Goal: Task Accomplishment & Management: Complete application form

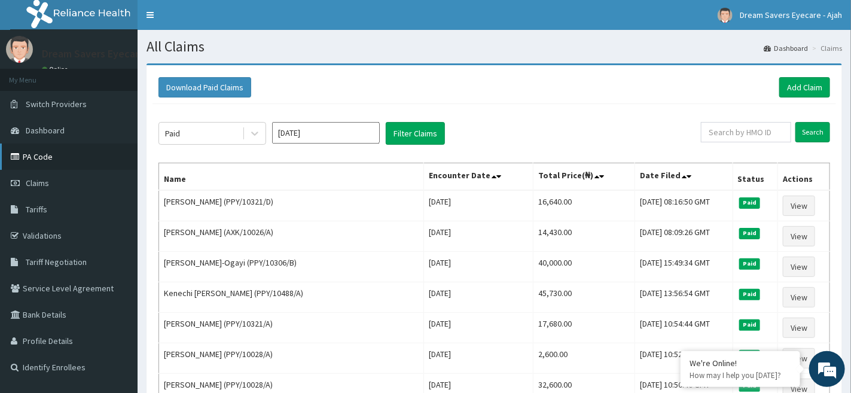
click at [60, 160] on link "PA Code" at bounding box center [69, 157] width 138 height 26
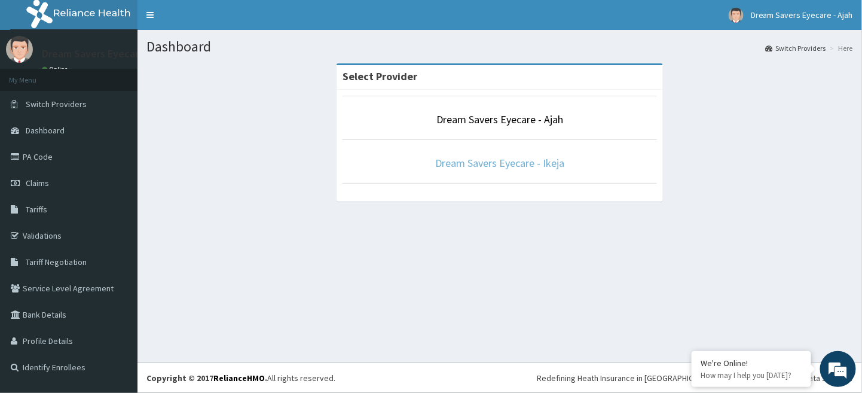
click at [506, 163] on link "Dream Savers Eyecare - Ikeja" at bounding box center [499, 163] width 129 height 14
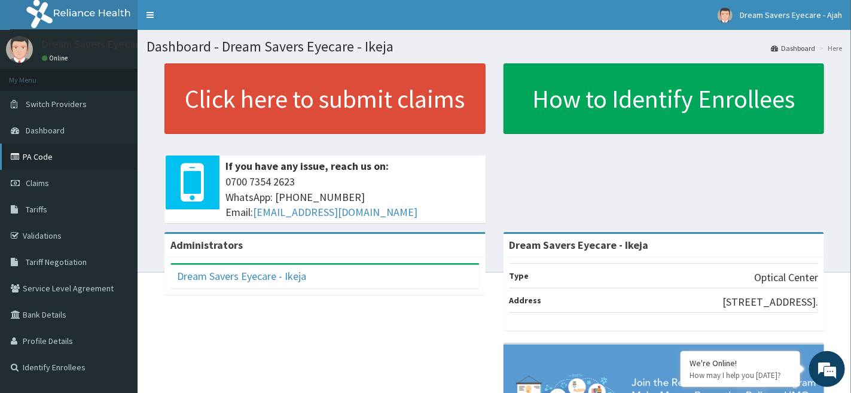
click at [68, 164] on link "PA Code" at bounding box center [69, 157] width 138 height 26
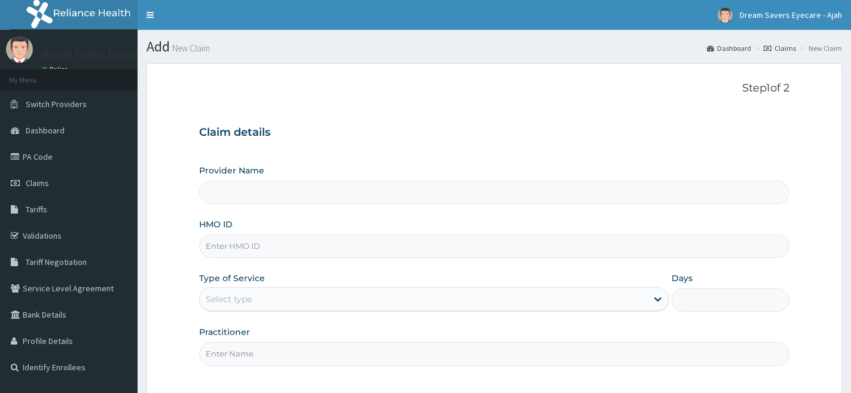
drag, startPoint x: 0, startPoint y: 0, endPoint x: 267, endPoint y: 240, distance: 359.1
click at [267, 240] on input "HMO ID" at bounding box center [494, 245] width 590 height 23
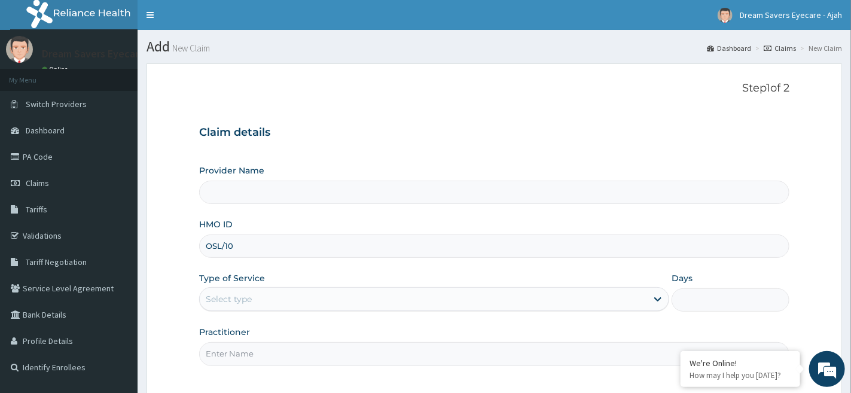
type input "OSL/101"
type input "Dream Savers Eyecare - Ikeja"
type input "OSL/10145/A"
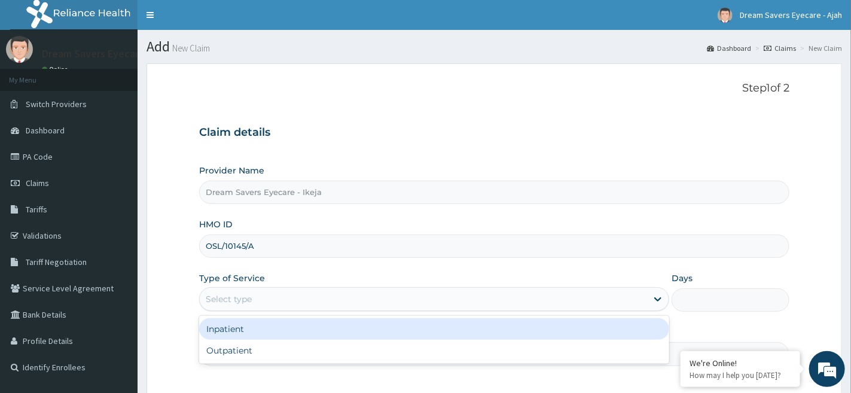
click at [261, 309] on div "Select type" at bounding box center [434, 299] width 470 height 24
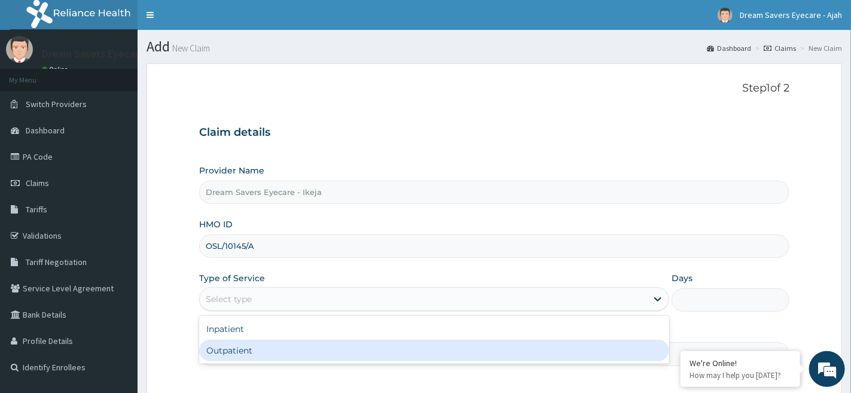
click at [237, 347] on div "Outpatient" at bounding box center [434, 351] width 470 height 22
type input "1"
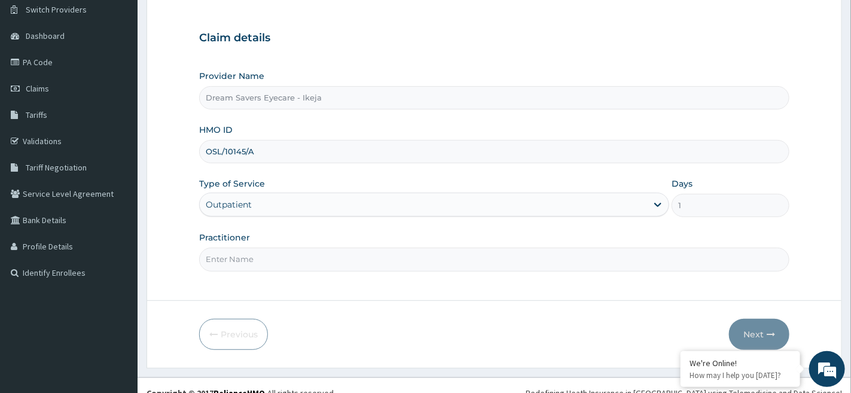
scroll to position [109, 0]
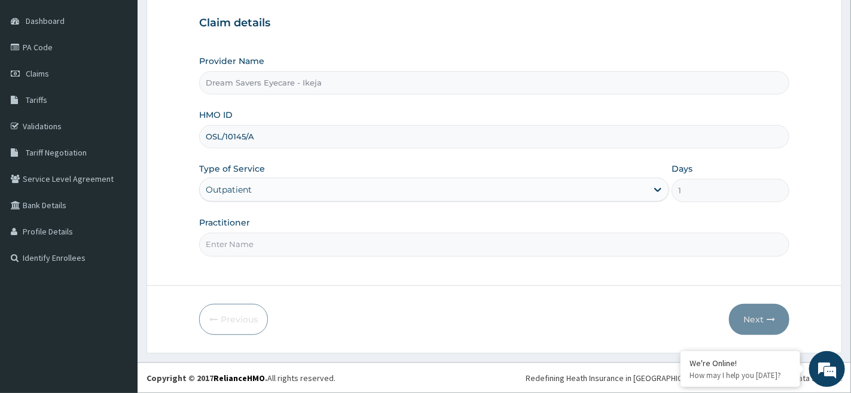
click at [237, 249] on input "Practitioner" at bounding box center [494, 244] width 590 height 23
type input "DR MMASICHUKWU"
click at [761, 312] on button "Next" at bounding box center [759, 319] width 60 height 31
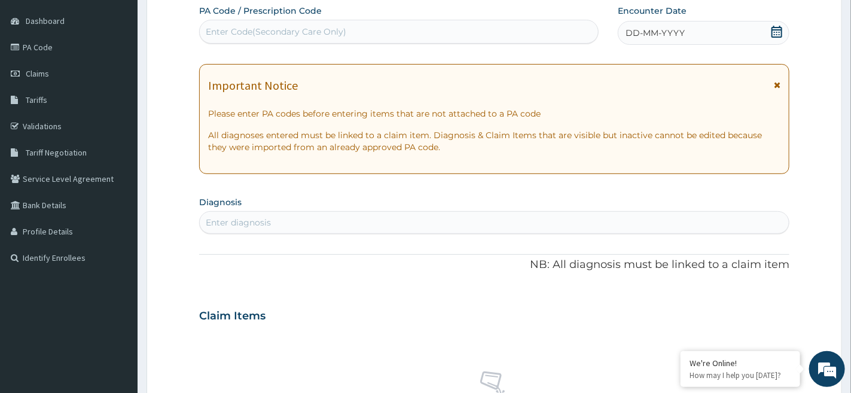
click at [355, 31] on div "Enter Code(Secondary Care Only)" at bounding box center [399, 31] width 398 height 19
paste input "PA/3061B6"
type input "PA/3061B6"
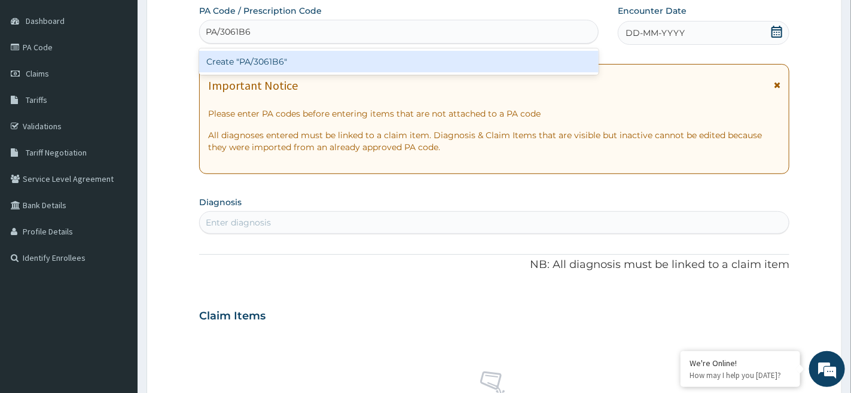
click at [331, 62] on div "Create "PA/3061B6"" at bounding box center [398, 62] width 399 height 22
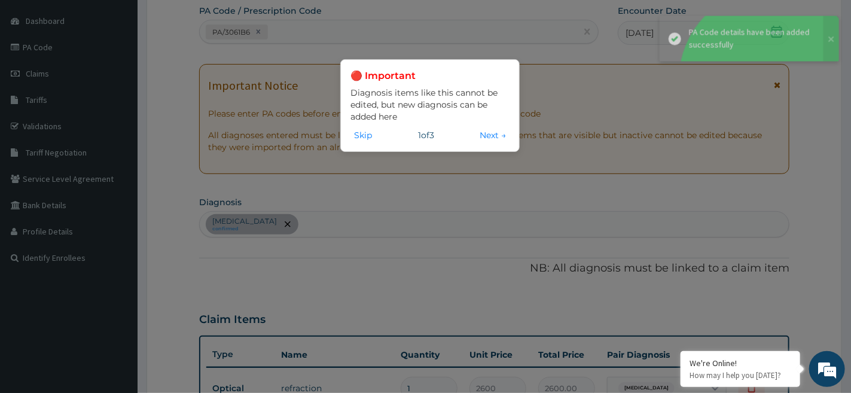
scroll to position [508, 0]
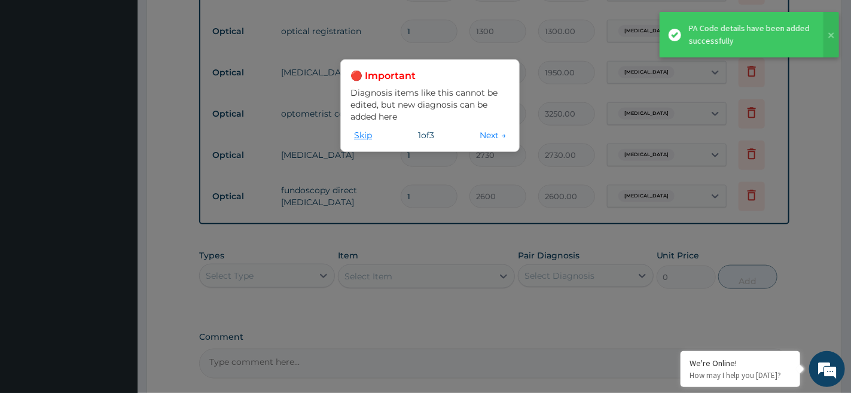
click at [356, 141] on button "Skip" at bounding box center [362, 135] width 25 height 13
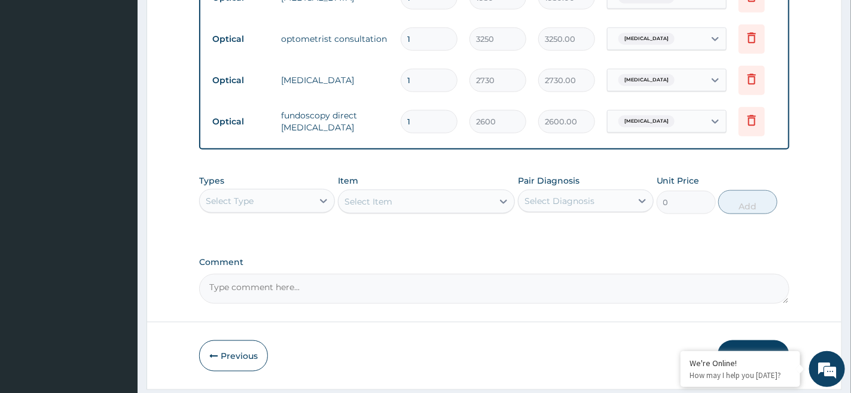
scroll to position [629, 0]
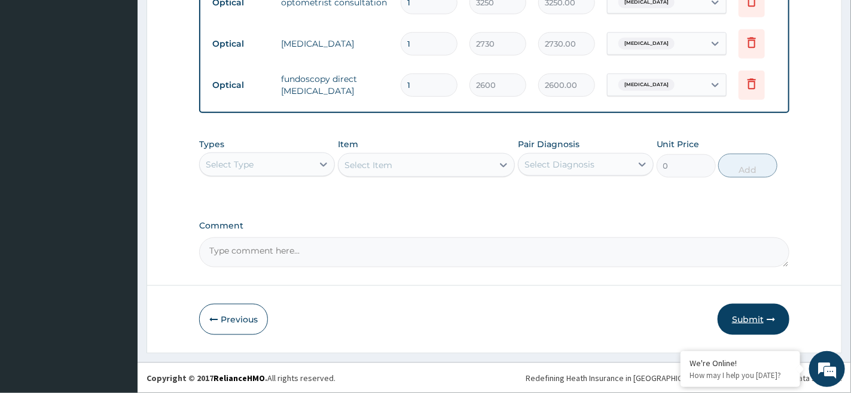
click at [756, 314] on button "Submit" at bounding box center [754, 319] width 72 height 31
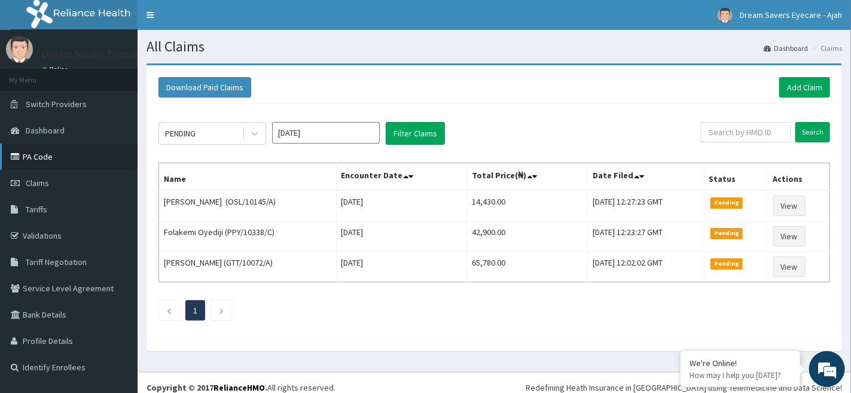
click at [55, 154] on link "PA Code" at bounding box center [69, 157] width 138 height 26
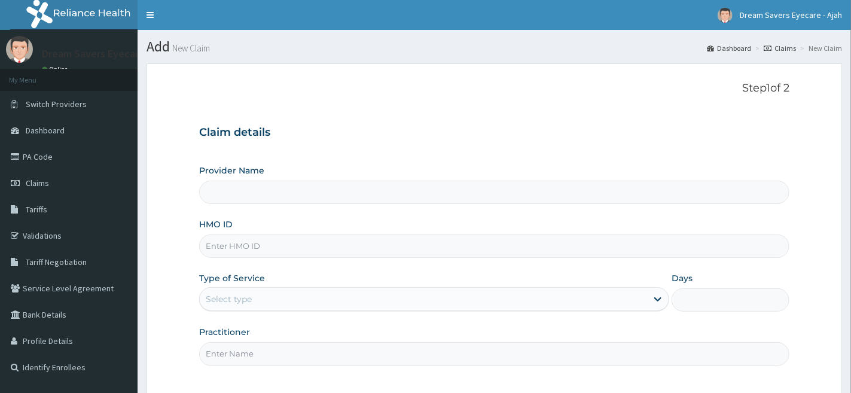
click at [404, 248] on input "HMO ID" at bounding box center [494, 245] width 590 height 23
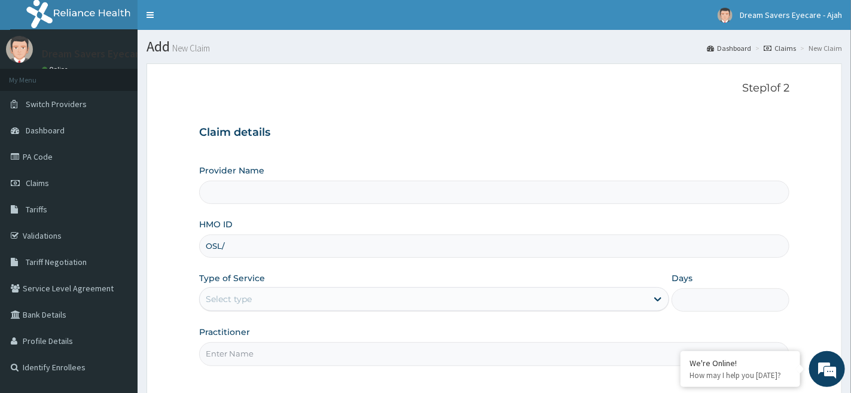
type input "OSL/1"
type input "Dream Savers Eyecare - Ikeja"
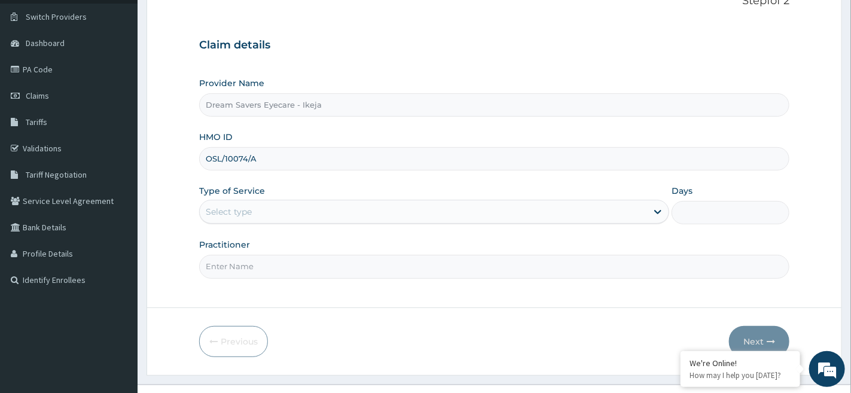
scroll to position [109, 0]
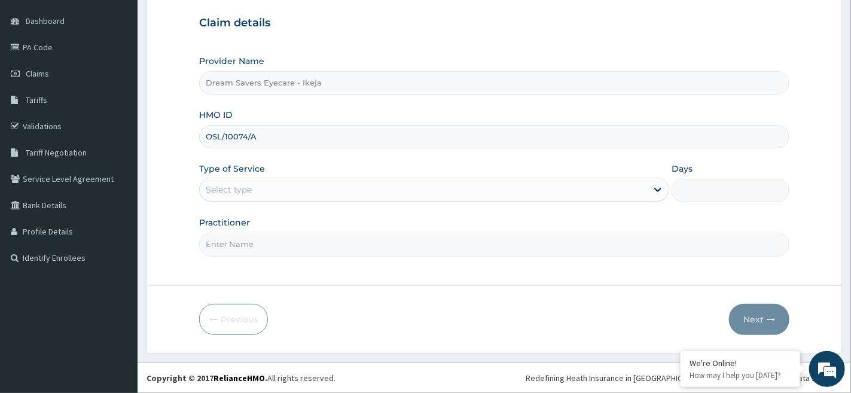
type input "OSL/10074/A"
click at [287, 185] on div "Select type" at bounding box center [423, 189] width 447 height 19
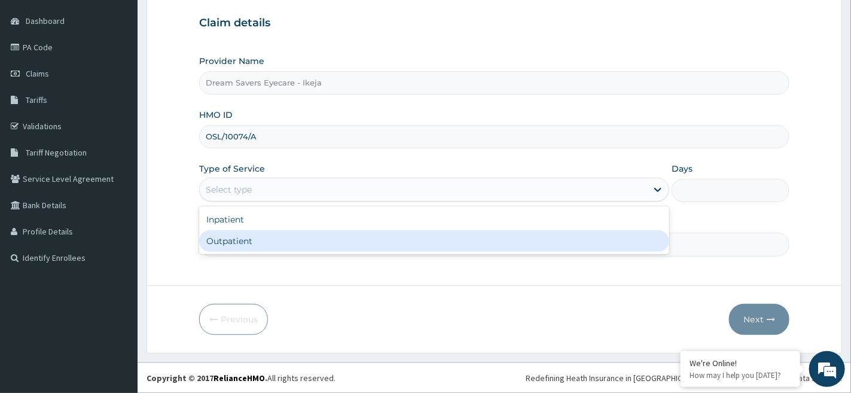
click at [267, 238] on div "Outpatient" at bounding box center [434, 241] width 470 height 22
type input "1"
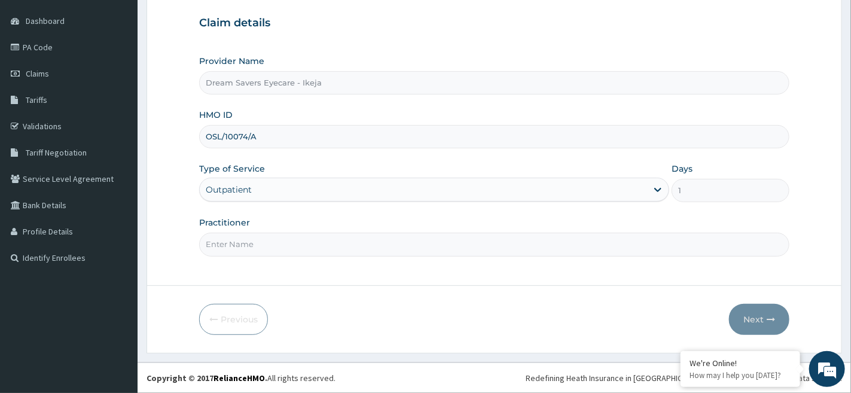
click at [252, 249] on input "Practitioner" at bounding box center [494, 244] width 590 height 23
type input "DR MMASI"
click at [752, 317] on button "Next" at bounding box center [759, 319] width 60 height 31
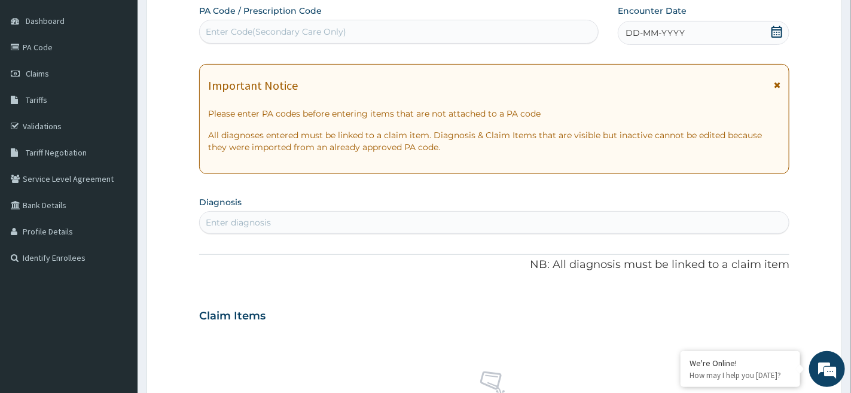
click at [316, 29] on div "Enter Code(Secondary Care Only)" at bounding box center [276, 32] width 141 height 12
paste input "PA/55D8F1"
type input "PA/55D8F1"
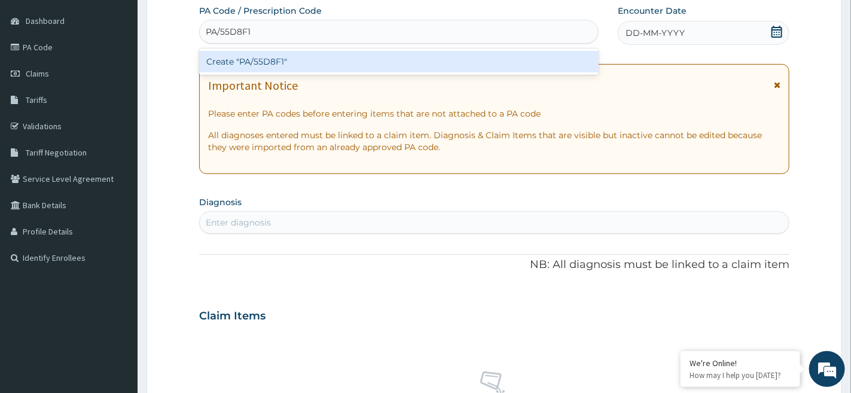
click at [305, 57] on div "Create "PA/55D8F1"" at bounding box center [398, 62] width 399 height 22
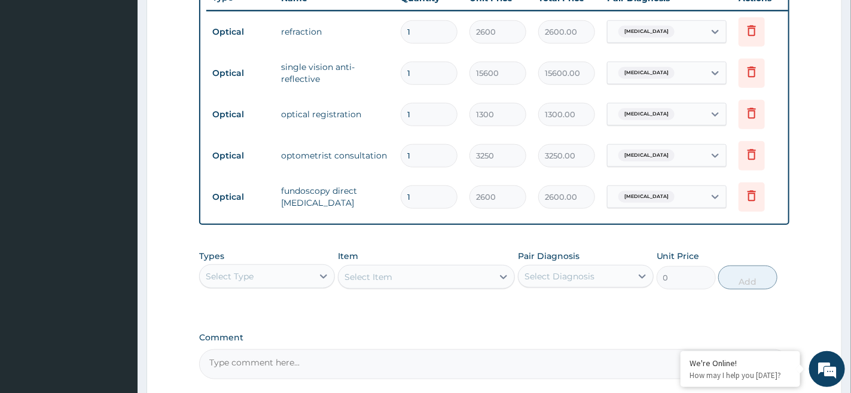
scroll to position [588, 0]
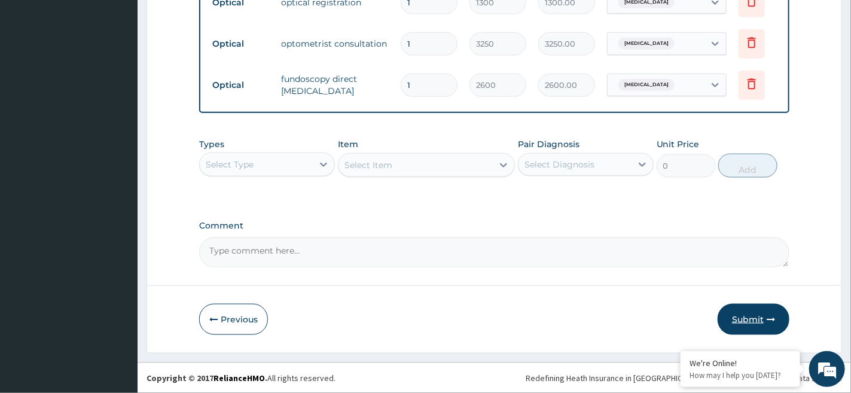
click at [746, 315] on button "Submit" at bounding box center [754, 319] width 72 height 31
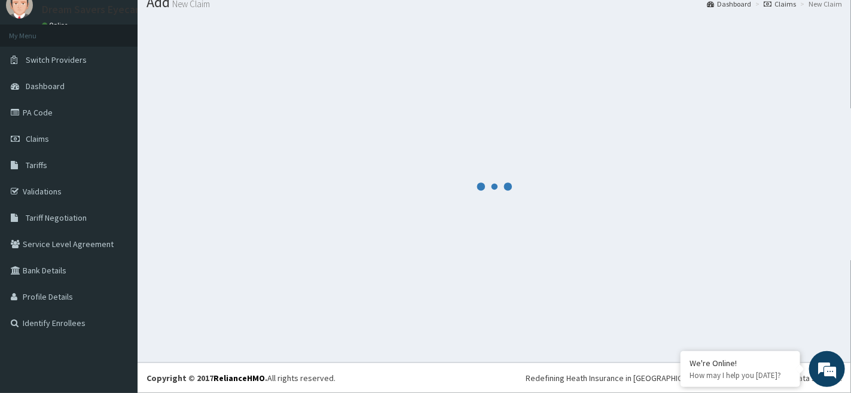
scroll to position [44, 0]
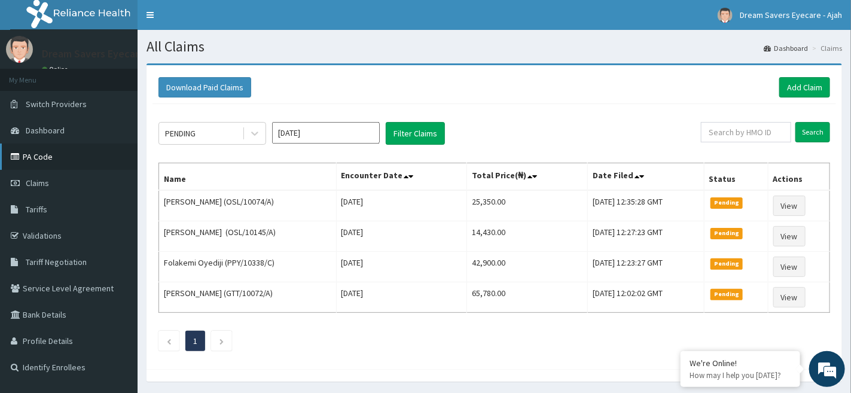
click at [81, 160] on link "PA Code" at bounding box center [69, 157] width 138 height 26
click at [822, 86] on link "Add Claim" at bounding box center [804, 87] width 51 height 20
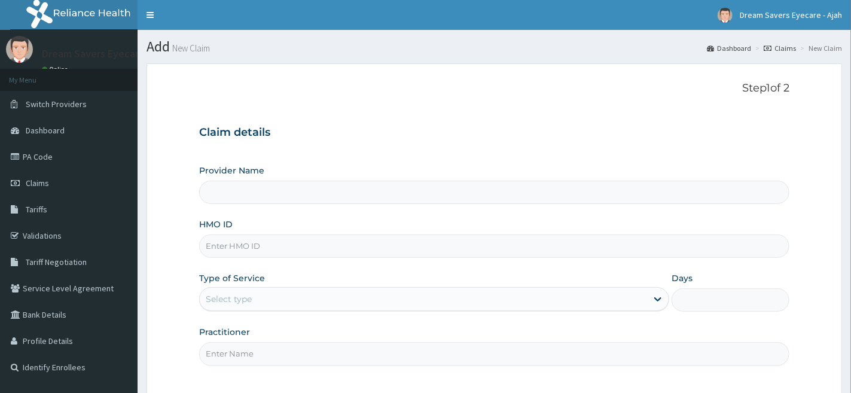
click at [391, 248] on input "HMO ID" at bounding box center [494, 245] width 590 height 23
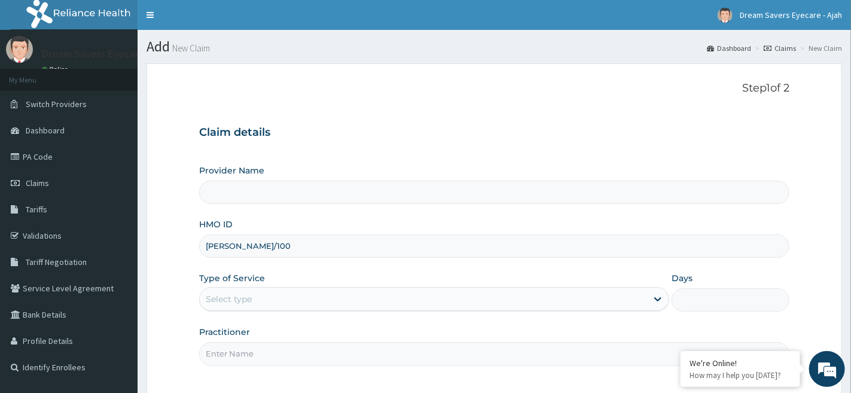
type input "RBT/1000"
type input "Dream Savers Eyecare - Ikeja"
type input "RBT/10005/A"
click at [323, 303] on div "Select type" at bounding box center [423, 298] width 447 height 19
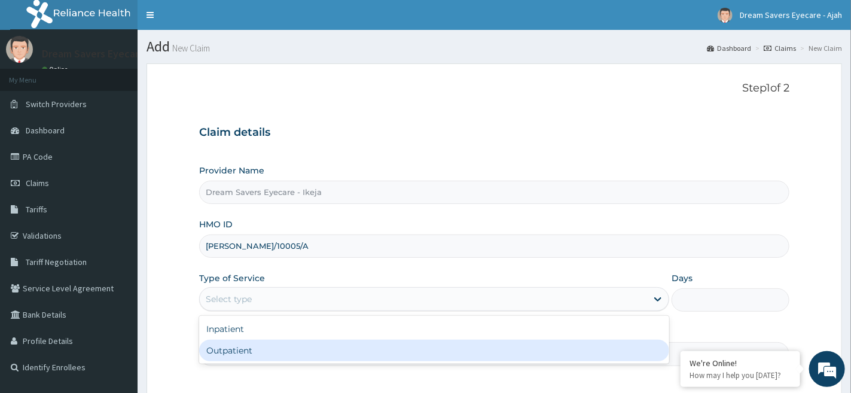
click at [285, 349] on div "Outpatient" at bounding box center [434, 351] width 470 height 22
type input "1"
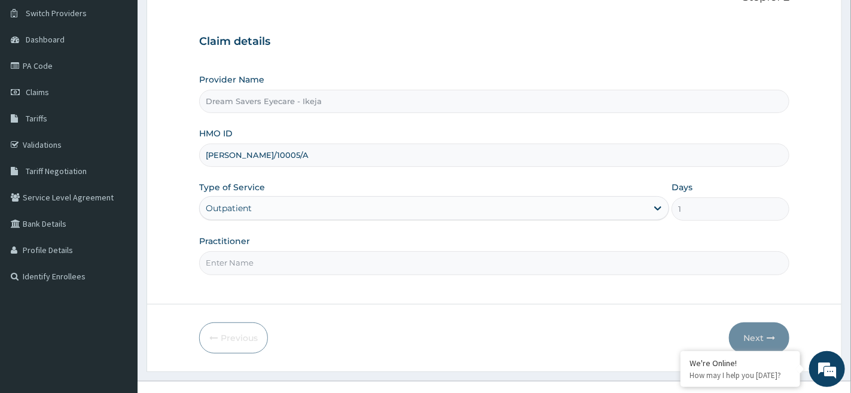
scroll to position [109, 0]
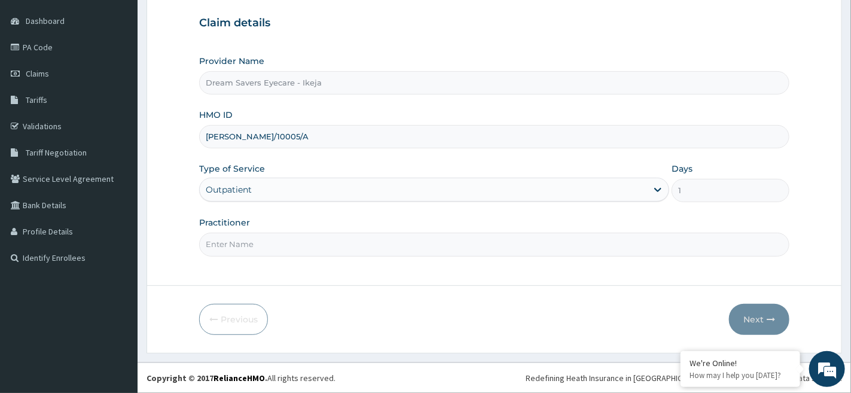
click at [263, 249] on input "Practitioner" at bounding box center [494, 244] width 590 height 23
type input "DR MMASI"
click at [740, 314] on button "Next" at bounding box center [759, 319] width 60 height 31
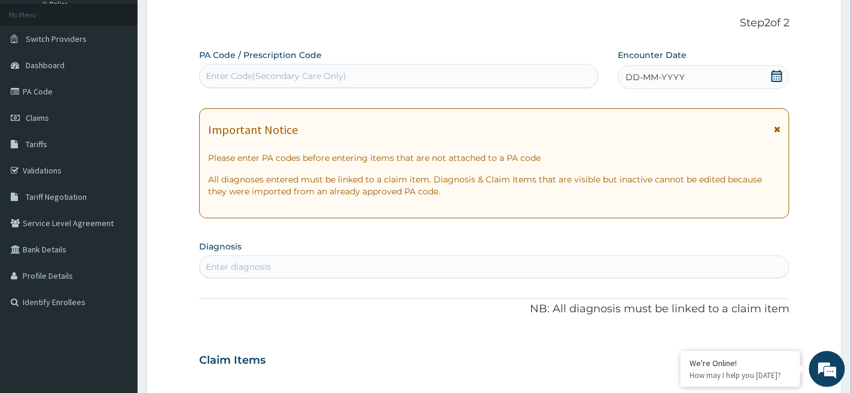
scroll to position [63, 0]
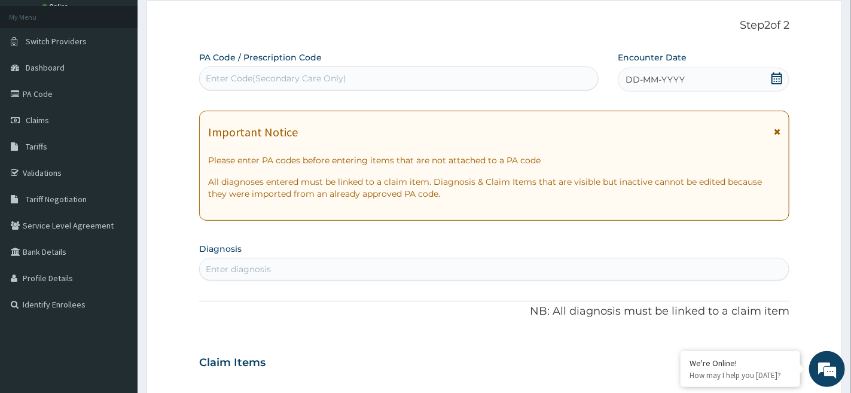
click at [396, 77] on div "Enter Code(Secondary Care Only)" at bounding box center [399, 78] width 398 height 19
paste input "PA/8EFD2A"
type input "PA/8EFD2A"
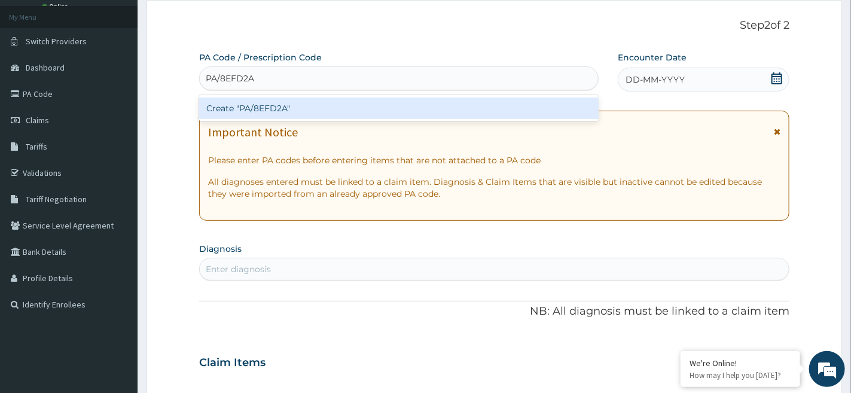
click at [371, 106] on div "Create "PA/8EFD2A"" at bounding box center [398, 108] width 399 height 22
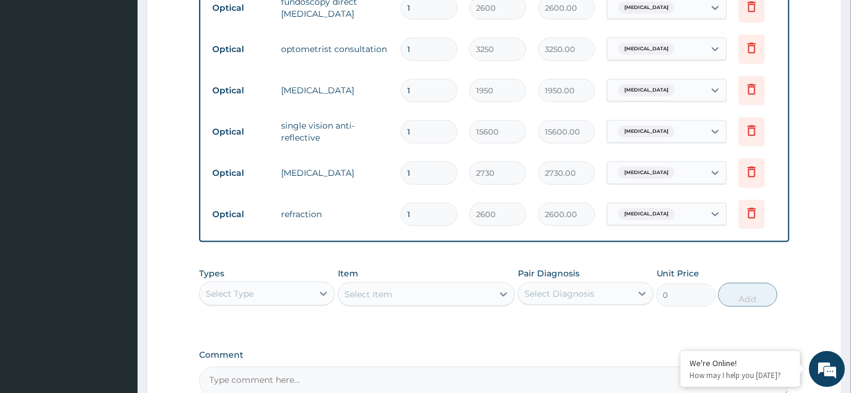
scroll to position [671, 0]
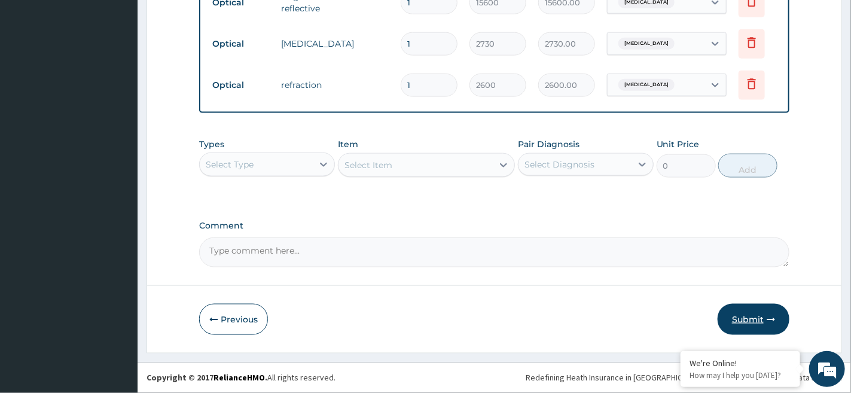
click at [736, 315] on button "Submit" at bounding box center [754, 319] width 72 height 31
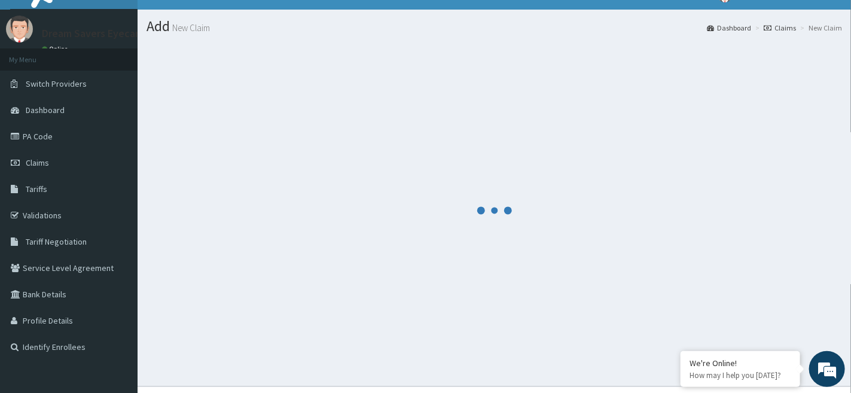
scroll to position [0, 0]
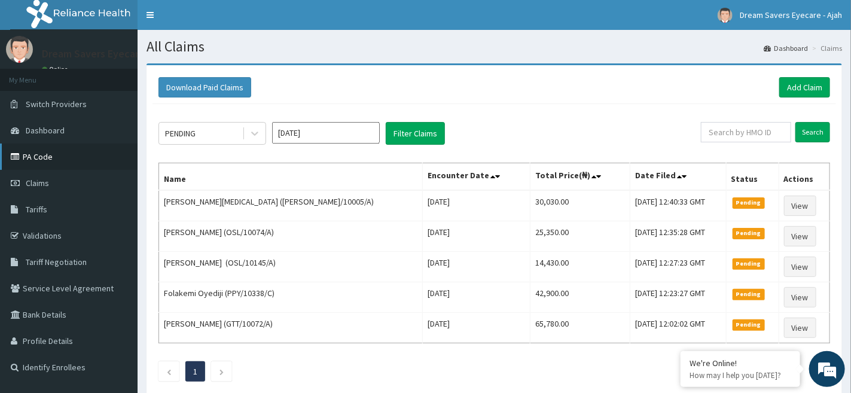
click at [35, 163] on link "PA Code" at bounding box center [69, 157] width 138 height 26
